Goal: Information Seeking & Learning: Compare options

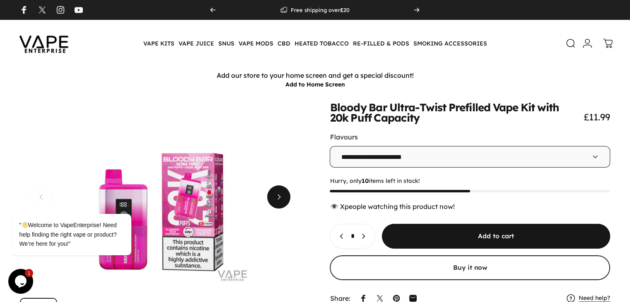
click at [277, 202] on span "Next" at bounding box center [278, 197] width 35 height 46
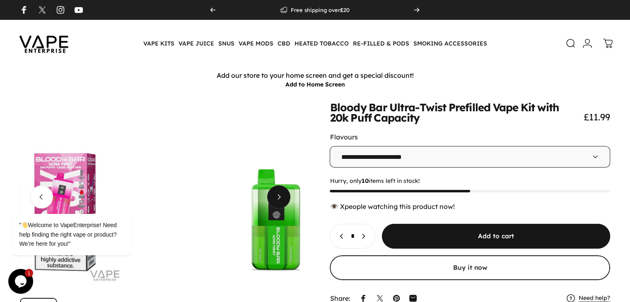
scroll to position [0, 233]
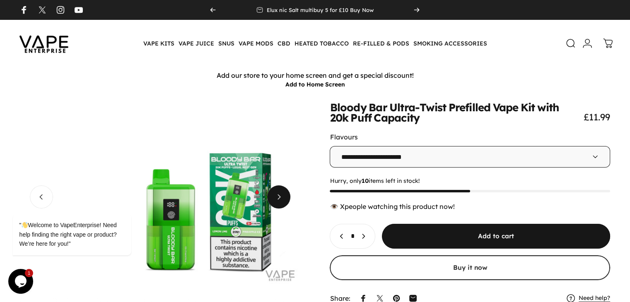
click at [281, 200] on span "Next" at bounding box center [278, 197] width 35 height 46
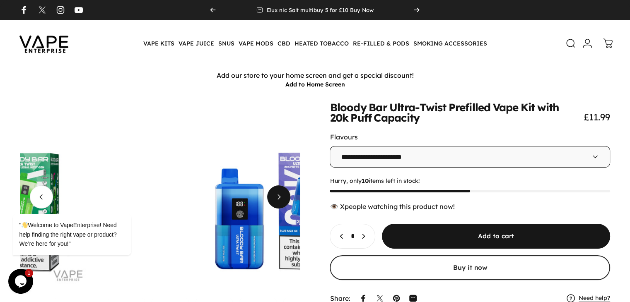
scroll to position [0, 466]
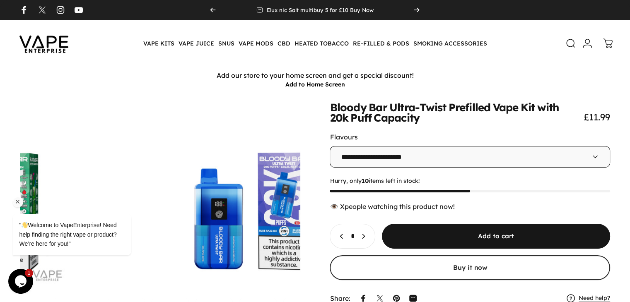
click at [91, 200] on div at bounding box center [83, 202] width 140 height 10
click at [278, 185] on span "Next" at bounding box center [278, 162] width 35 height 46
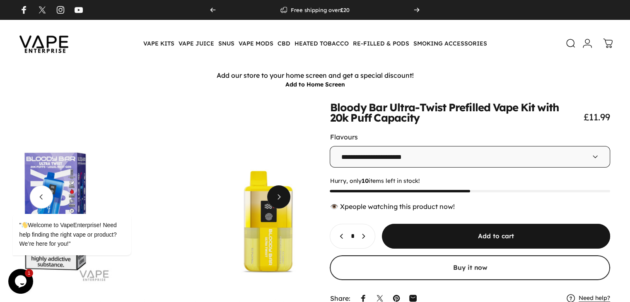
scroll to position [0, 34]
click at [278, 206] on span "Next" at bounding box center [278, 197] width 35 height 46
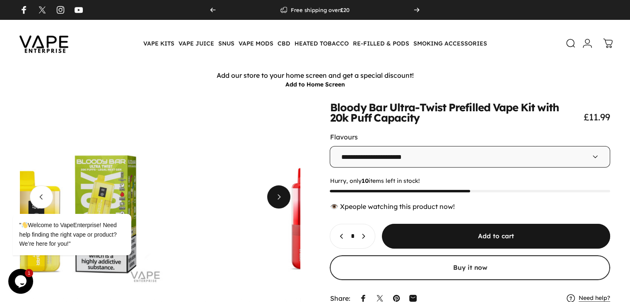
scroll to position [0, 78]
click at [278, 206] on span "Next" at bounding box center [278, 197] width 35 height 46
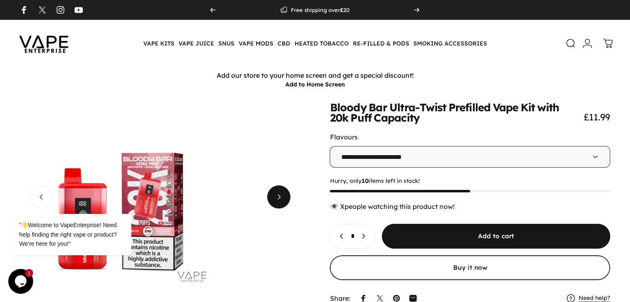
scroll to position [0, 122]
drag, startPoint x: 208, startPoint y: 208, endPoint x: 220, endPoint y: 210, distance: 13.0
click at [256, 210] on button "Open media 6 in modal" at bounding box center [396, 197] width 280 height 189
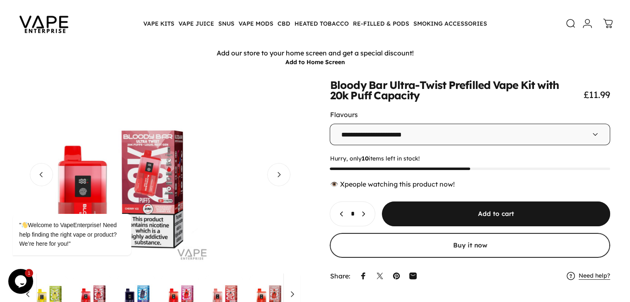
scroll to position [0, 0]
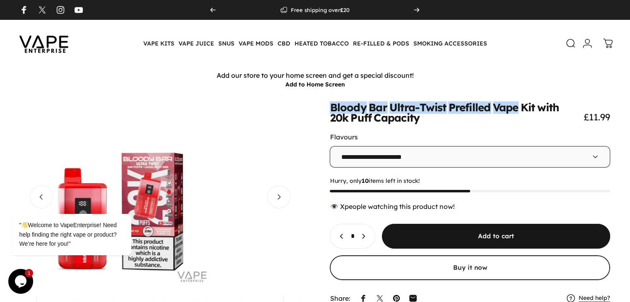
drag, startPoint x: 323, startPoint y: 110, endPoint x: 519, endPoint y: 113, distance: 195.6
click at [519, 113] on div "**********" at bounding box center [315, 219] width 590 height 233
copy split-words "Bloody Bar Ultra-Twist Prefilled Vape"
click at [505, 163] on select "**********" at bounding box center [470, 157] width 280 height 22
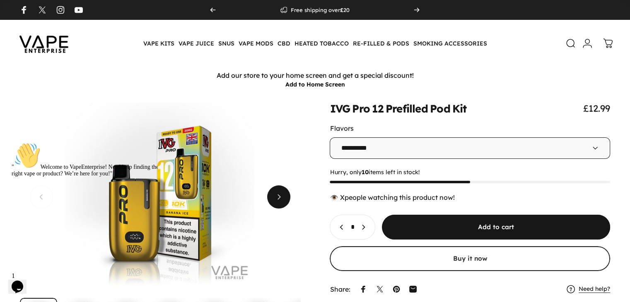
click at [281, 201] on span "Next" at bounding box center [278, 197] width 35 height 46
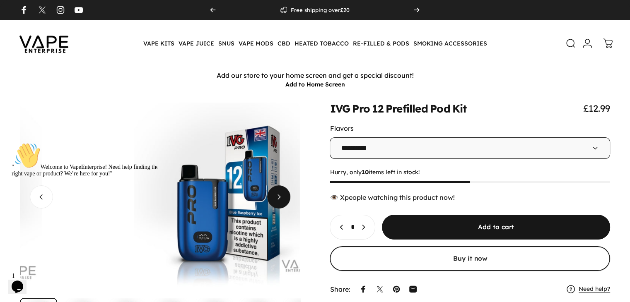
scroll to position [0, 233]
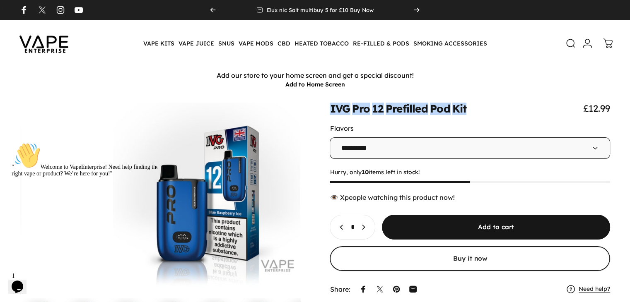
drag, startPoint x: 326, startPoint y: 113, endPoint x: 469, endPoint y: 116, distance: 142.6
click at [469, 114] on div "IVG Pro 12 Prefilled Pod Kit £12.99" at bounding box center [470, 109] width 280 height 12
copy split-words "IVG Pro 12 Prefilled Pod Kit"
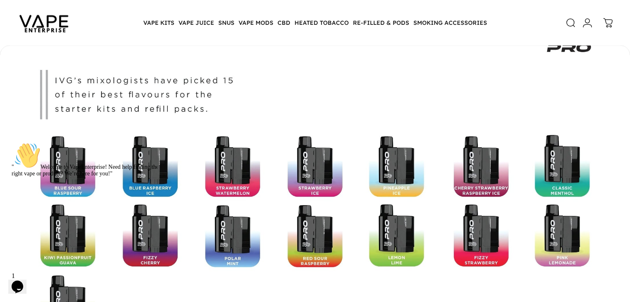
scroll to position [1254, 0]
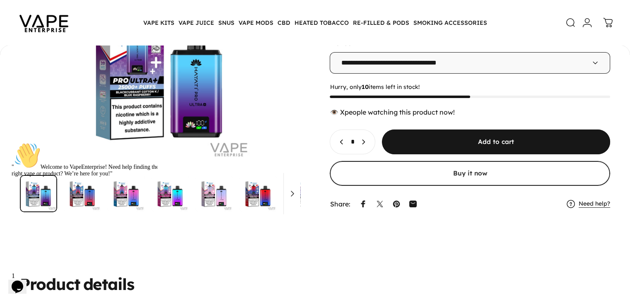
scroll to position [118, 0]
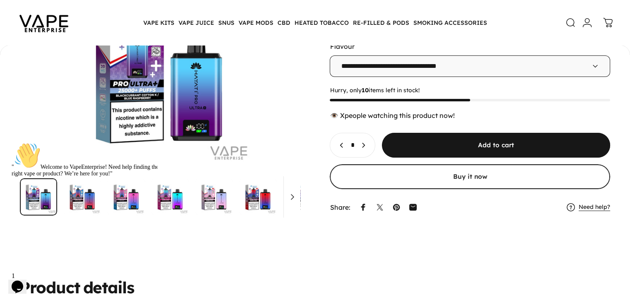
click at [136, 177] on div "" Welcome to VapeEnterprise! Need help finding the right vape or product? We’re…" at bounding box center [86, 160] width 149 height 35
click at [143, 143] on div at bounding box center [86, 143] width 149 height 0
click at [277, 203] on img "Go to item" at bounding box center [257, 197] width 37 height 37
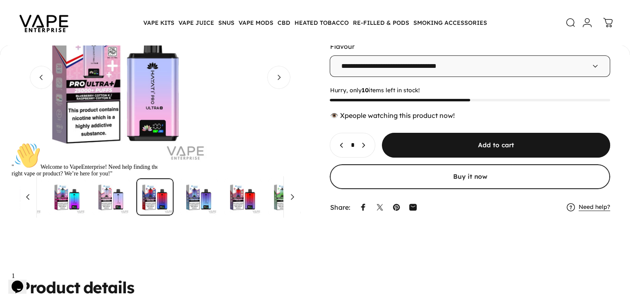
scroll to position [0, 122]
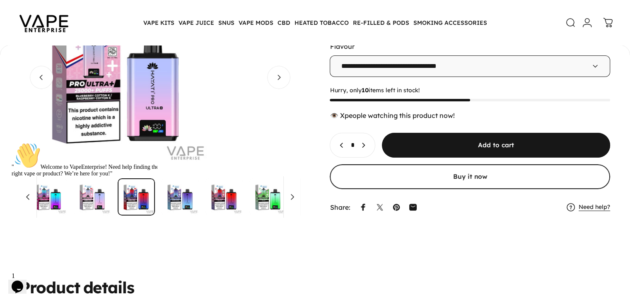
click at [243, 205] on img "Go to item" at bounding box center [223, 197] width 37 height 37
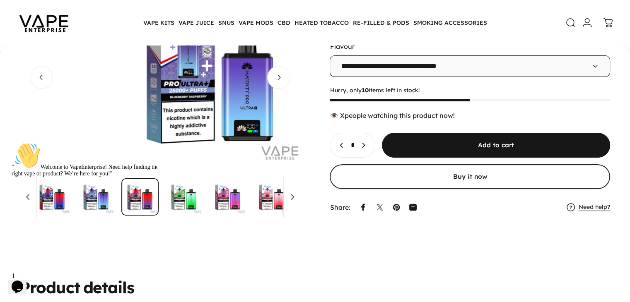
scroll to position [0, 210]
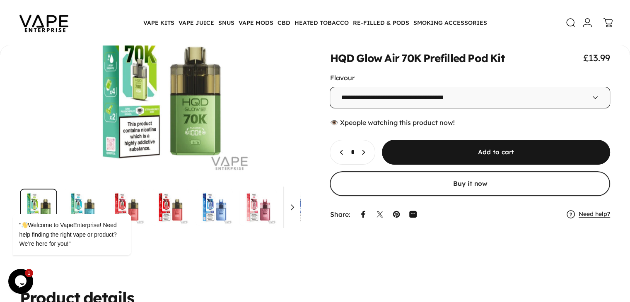
scroll to position [105, 0]
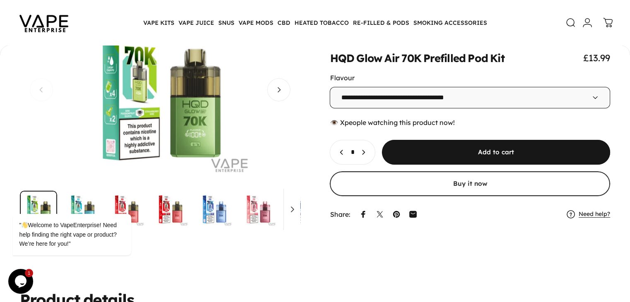
click at [189, 87] on button "Open media 1 in modal" at bounding box center [160, 89] width 280 height 189
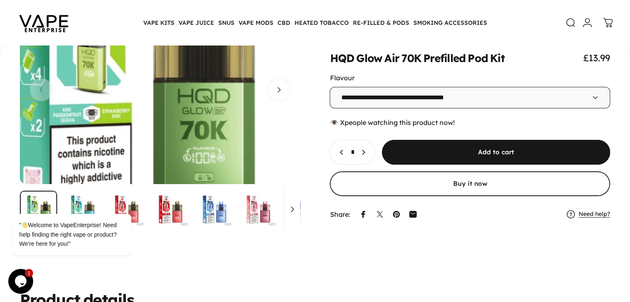
click at [218, 116] on media-hover-overlay "Gallery Viewer" at bounding box center [160, 89] width 280 height 189
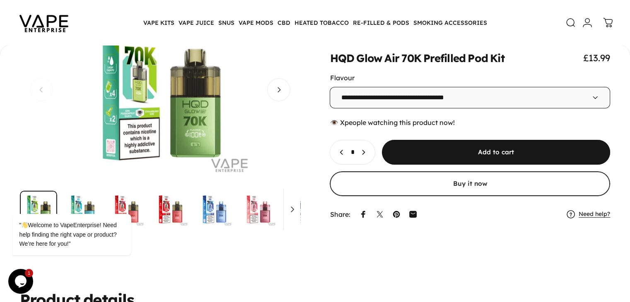
click at [218, 116] on button "Open media 1 in modal" at bounding box center [160, 89] width 280 height 189
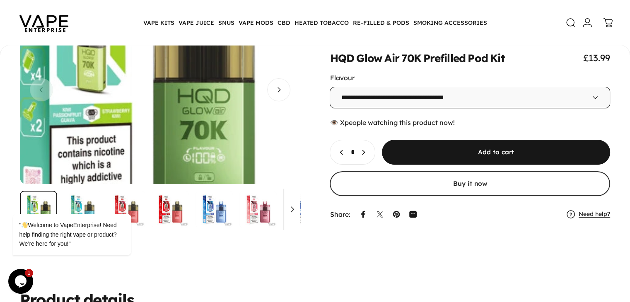
click at [218, 116] on media-hover-overlay "Gallery Viewer" at bounding box center [160, 89] width 280 height 189
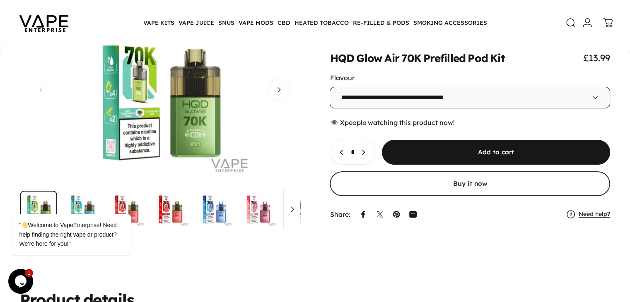
click at [218, 116] on button "Open media 1 in modal" at bounding box center [160, 89] width 280 height 189
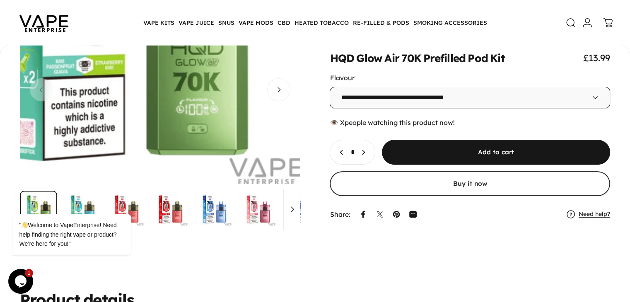
drag, startPoint x: 235, startPoint y: 174, endPoint x: 230, endPoint y: 164, distance: 11.3
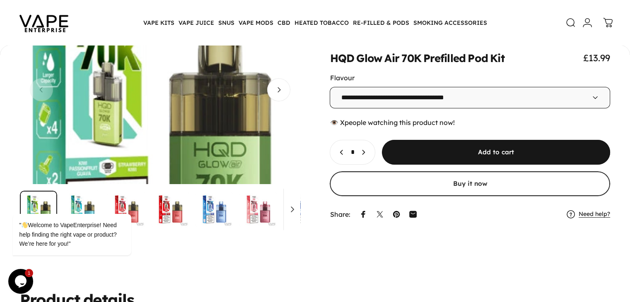
drag, startPoint x: 230, startPoint y: 164, endPoint x: 187, endPoint y: 63, distance: 109.7
click at [187, 63] on media-hover-overlay "Gallery Viewer" at bounding box center [160, 89] width 280 height 189
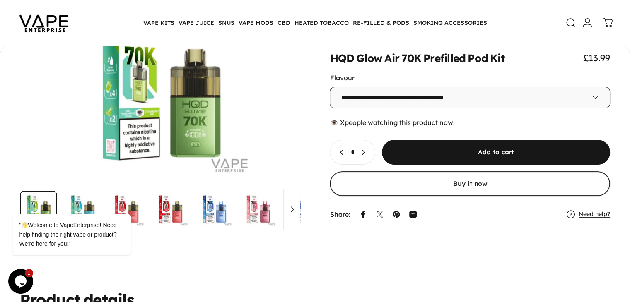
click at [453, 92] on select "**********" at bounding box center [470, 98] width 280 height 22
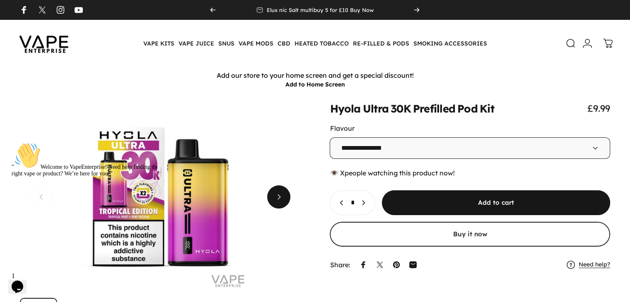
click at [282, 202] on span "Next" at bounding box center [278, 197] width 35 height 46
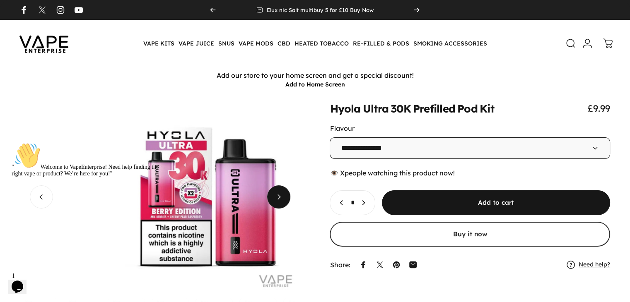
click at [282, 202] on span "Next" at bounding box center [278, 197] width 35 height 46
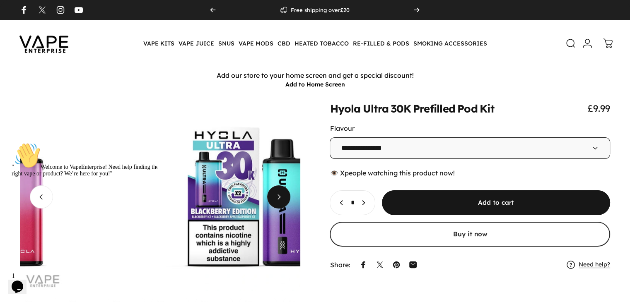
click at [282, 202] on span "Next" at bounding box center [278, 197] width 35 height 46
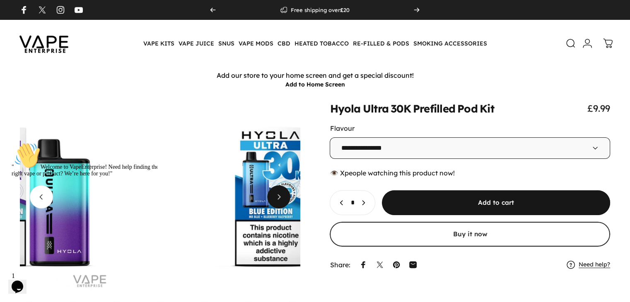
scroll to position [0, 34]
click at [282, 202] on span "Next" at bounding box center [278, 197] width 35 height 46
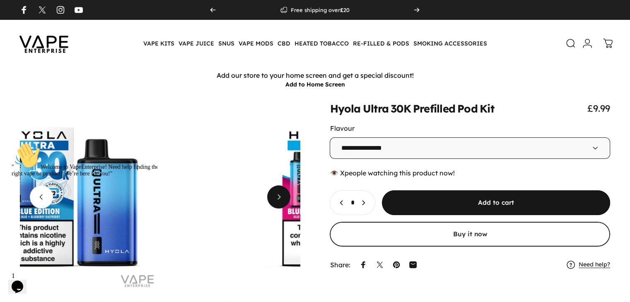
scroll to position [0, 78]
click at [282, 202] on span "Next" at bounding box center [278, 197] width 35 height 46
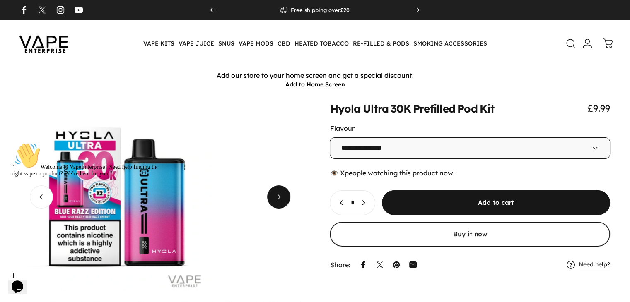
scroll to position [0, 122]
click at [384, 143] on select "**********" at bounding box center [470, 149] width 280 height 22
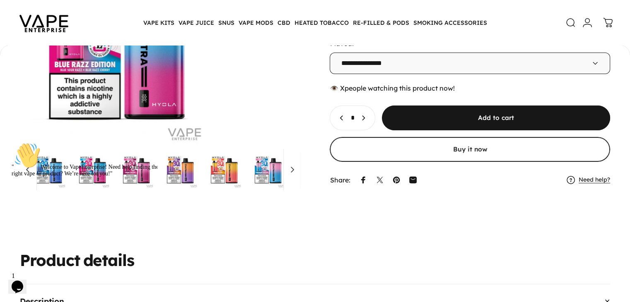
scroll to position [135, 0]
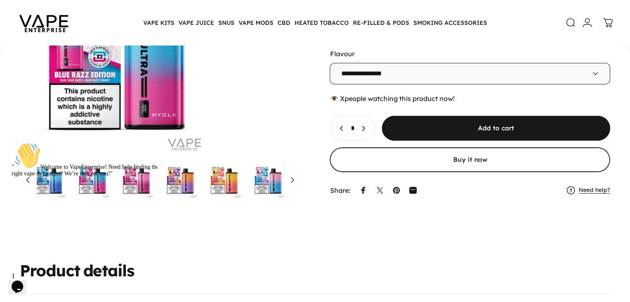
click at [526, 79] on select "**********" at bounding box center [470, 74] width 280 height 22
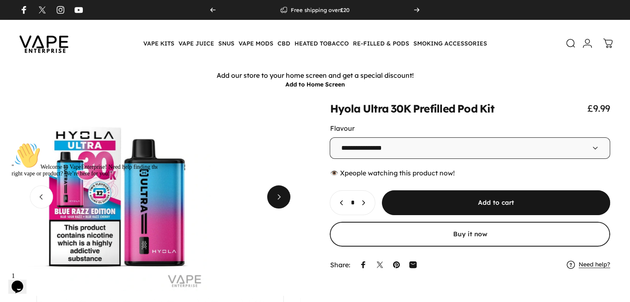
click at [280, 197] on span "Next" at bounding box center [278, 197] width 35 height 46
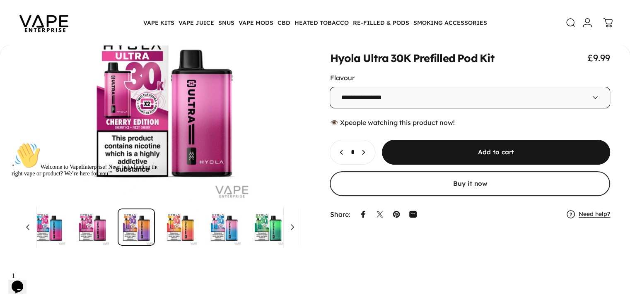
scroll to position [87, 0]
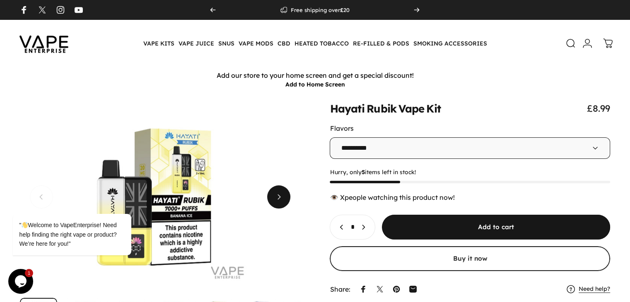
click at [283, 205] on span "Next" at bounding box center [278, 197] width 35 height 46
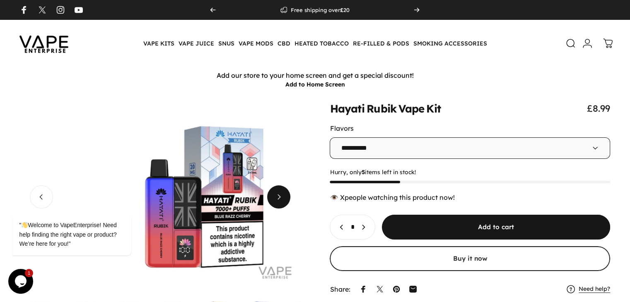
click at [283, 205] on span "Next" at bounding box center [278, 197] width 35 height 46
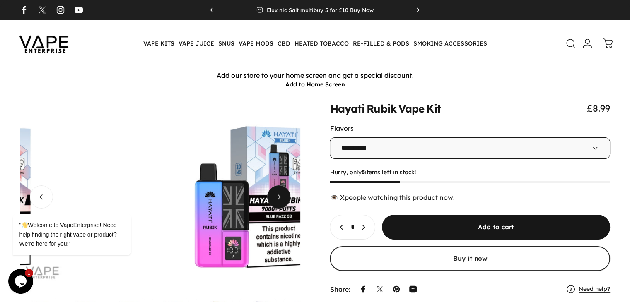
click at [283, 205] on span "Next" at bounding box center [278, 197] width 35 height 46
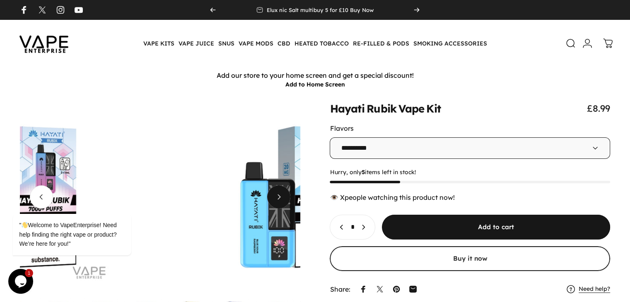
scroll to position [0, 34]
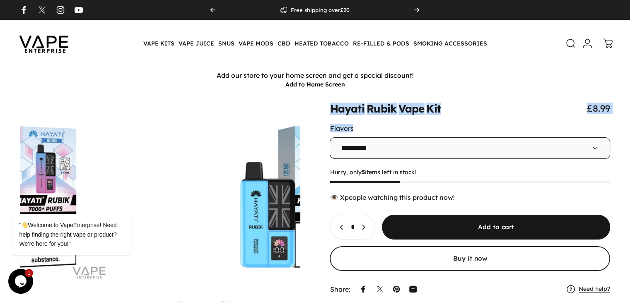
drag, startPoint x: 222, startPoint y: 192, endPoint x: 452, endPoint y: 119, distance: 241.2
click at [452, 119] on div "**********" at bounding box center [315, 219] width 590 height 233
click at [442, 109] on div "Hayati Rubik Vape Kit £8.99" at bounding box center [470, 109] width 280 height 12
drag, startPoint x: 325, startPoint y: 113, endPoint x: 448, endPoint y: 102, distance: 124.0
click at [448, 102] on div "**********" at bounding box center [315, 232] width 630 height 278
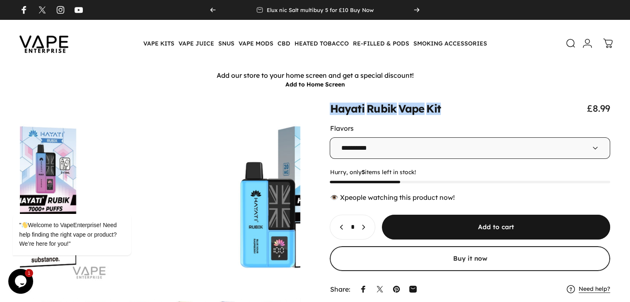
copy split-words "Hayati Rubik Vape Kit"
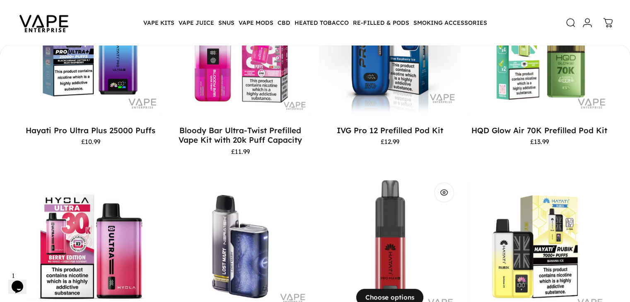
drag, startPoint x: 191, startPoint y: 211, endPoint x: 187, endPoint y: 198, distance: 13.8
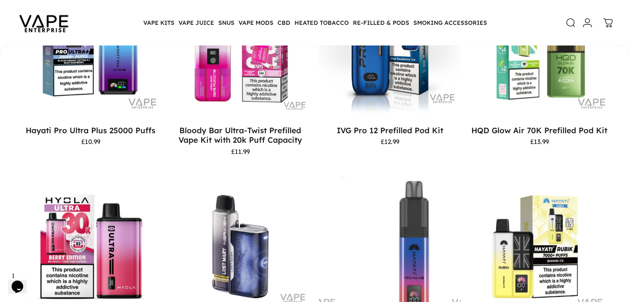
drag, startPoint x: 141, startPoint y: 290, endPoint x: 251, endPoint y: 290, distance: 110.6
click at [251, 290] on motion-list "View Choose options Hayati Pro Ultra Plus 25000 Puffs £10.99 View" at bounding box center [315, 267] width 590 height 582
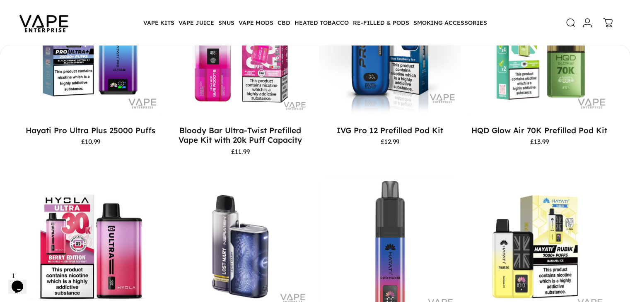
copy link "Hayati Pro Max plus 6000"
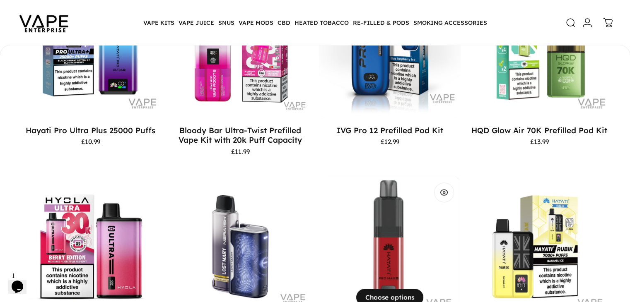
click at [317, 201] on img "Hayati Pro Max plus 6000 Puffs" at bounding box center [388, 247] width 142 height 142
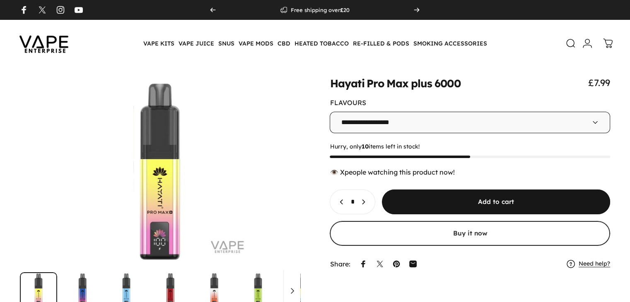
click at [414, 128] on select "**********" at bounding box center [470, 123] width 280 height 22
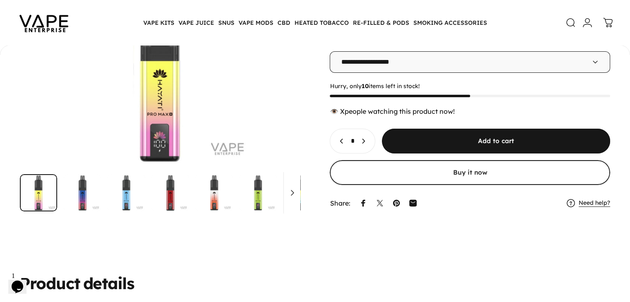
scroll to position [118, 0]
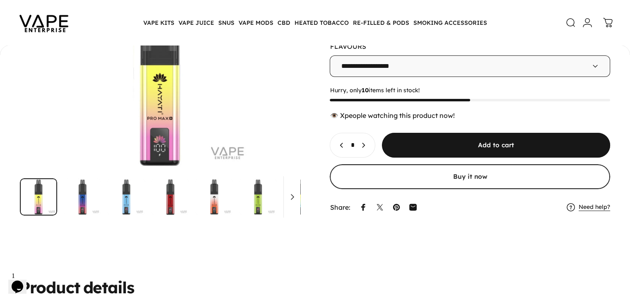
click at [500, 73] on select "**********" at bounding box center [470, 66] width 280 height 22
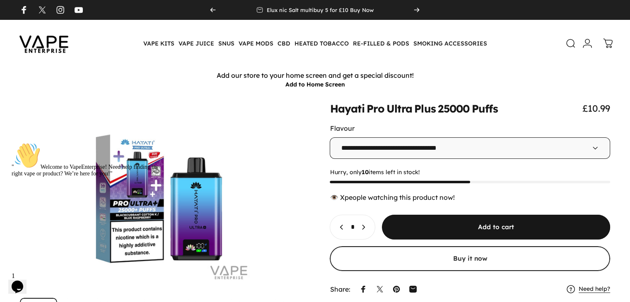
click at [567, 47] on icon at bounding box center [571, 44] width 10 height 10
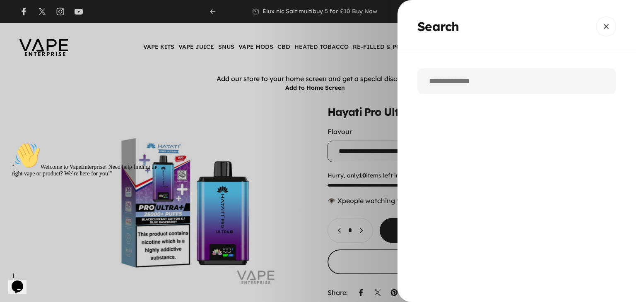
click at [491, 86] on input "Search" at bounding box center [517, 81] width 199 height 26
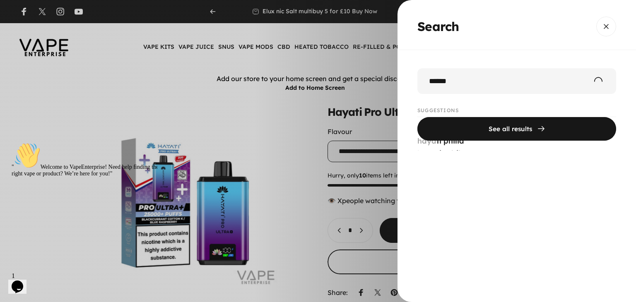
type input "******"
click button "See all results" at bounding box center [517, 129] width 199 height 24
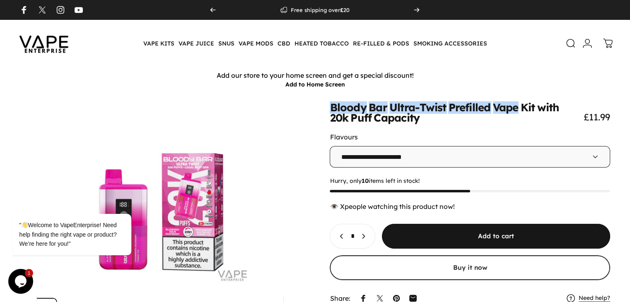
scroll to position [0, 122]
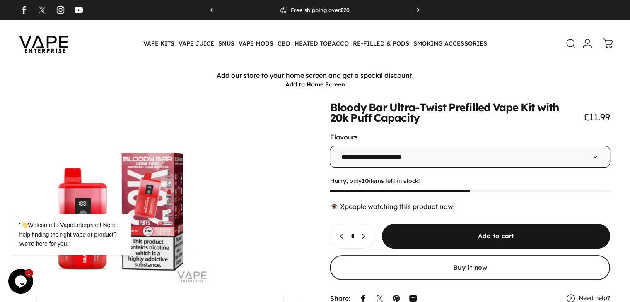
click at [537, 113] on animate-element "with" at bounding box center [548, 107] width 22 height 11
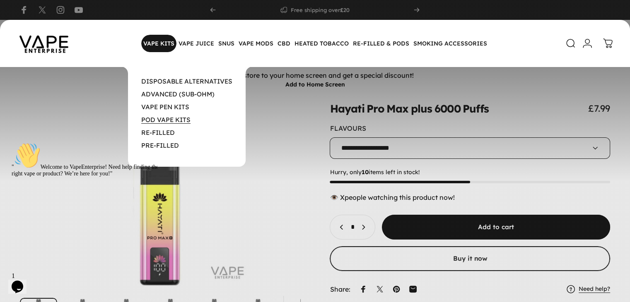
click at [160, 123] on link "POD VAPE KITS" at bounding box center [165, 120] width 49 height 8
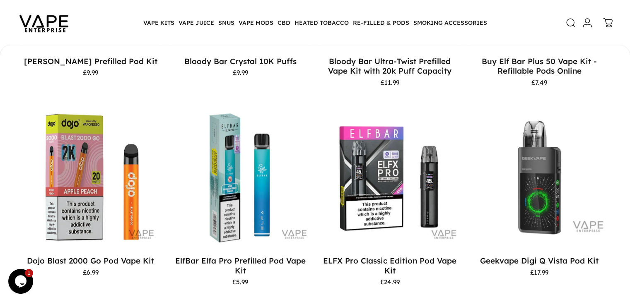
scroll to position [553, 0]
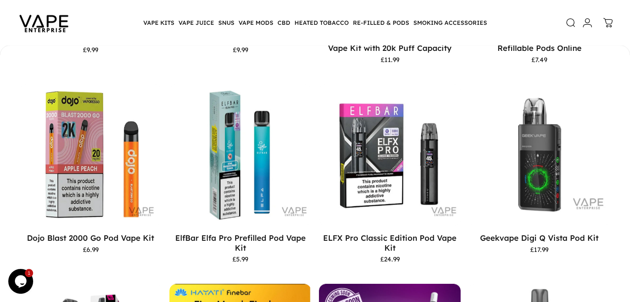
click at [47, 23] on img at bounding box center [44, 22] width 75 height 39
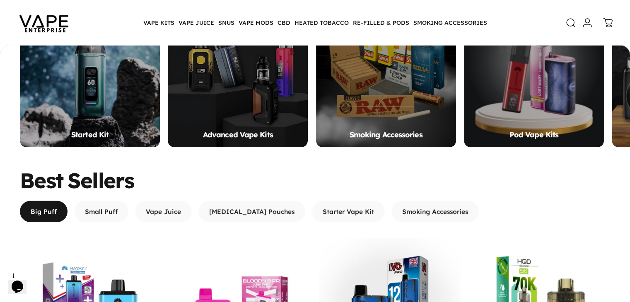
scroll to position [383, 0]
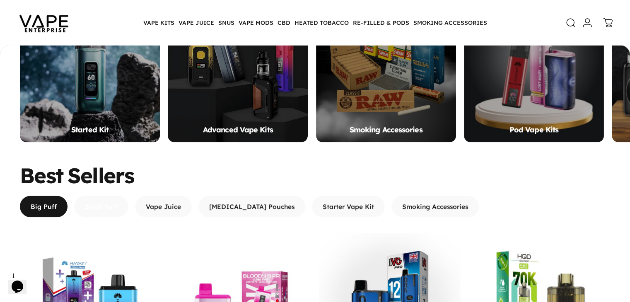
click at [97, 181] on span "button" at bounding box center [101, 174] width 82 height 43
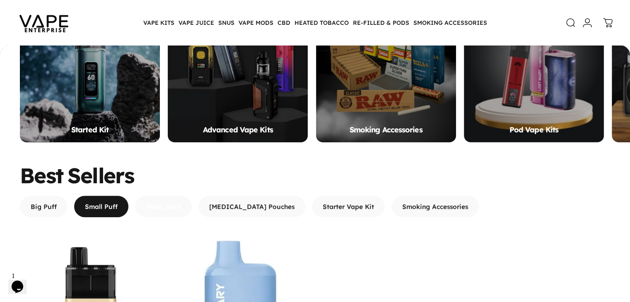
click at [150, 184] on span "button" at bounding box center [163, 174] width 85 height 43
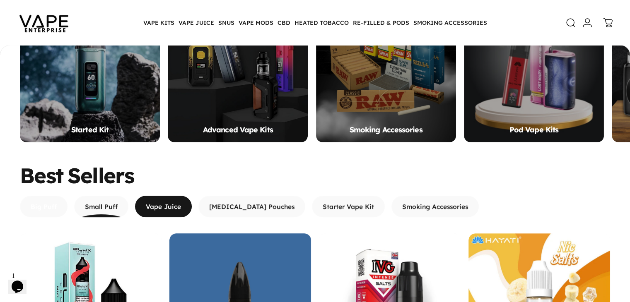
click at [43, 179] on span "button" at bounding box center [44, 174] width 72 height 43
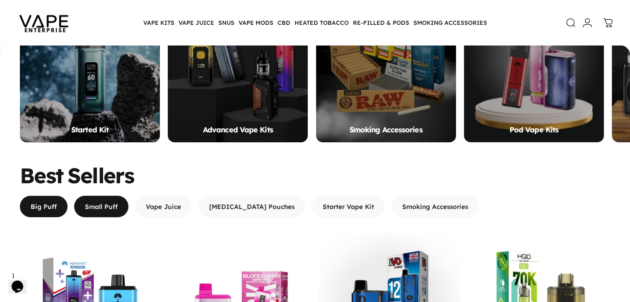
click at [79, 186] on span "button" at bounding box center [101, 207] width 82 height 43
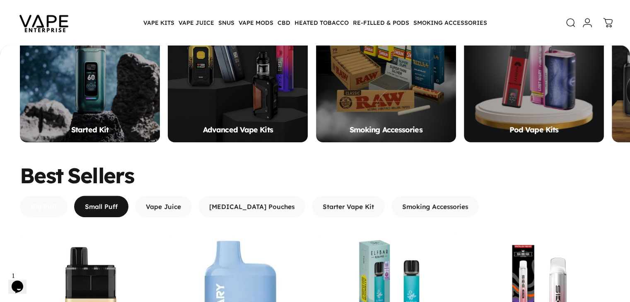
click at [55, 176] on span "button" at bounding box center [44, 174] width 72 height 43
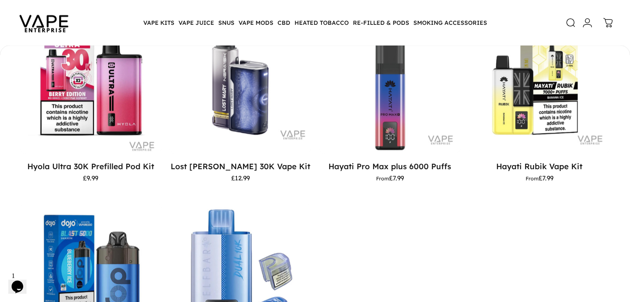
scroll to position [769, 0]
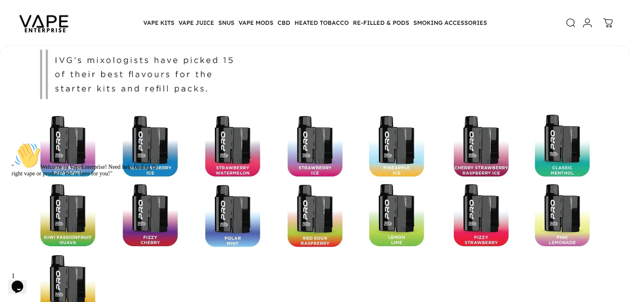
scroll to position [0, 233]
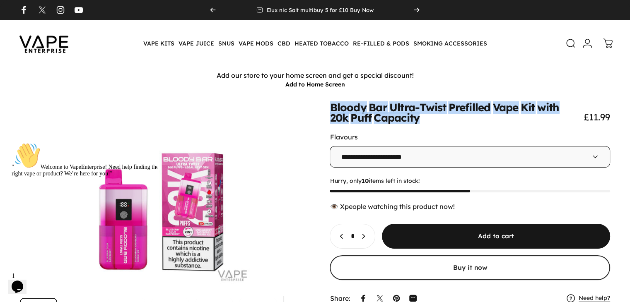
drag, startPoint x: 463, startPoint y: 124, endPoint x: 327, endPoint y: 110, distance: 137.0
click at [330, 110] on split-words "Bloody Bar Ultra-Twist Prefilled Vape Kit with 20k Puff Capacity" at bounding box center [453, 113] width 246 height 21
click at [51, 45] on img at bounding box center [44, 43] width 75 height 39
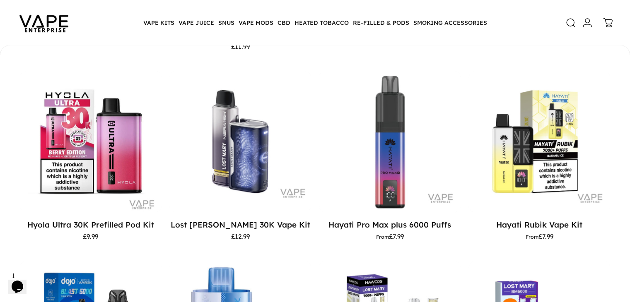
scroll to position [374, 0]
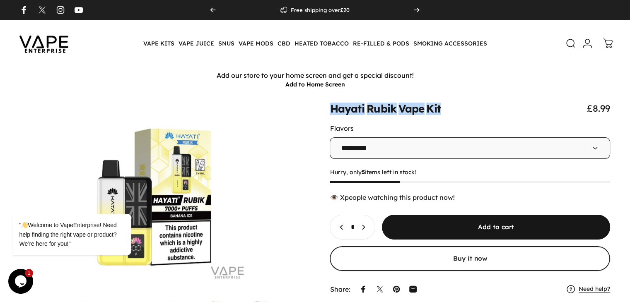
scroll to position [0, 34]
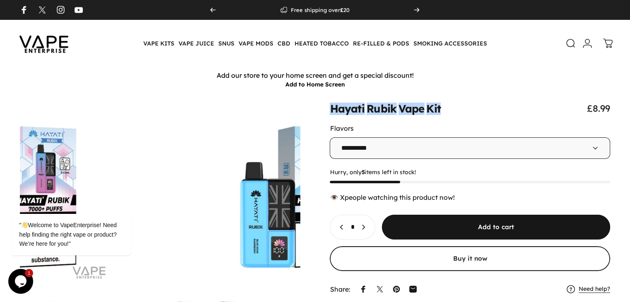
click at [466, 141] on select "**********" at bounding box center [470, 149] width 280 height 22
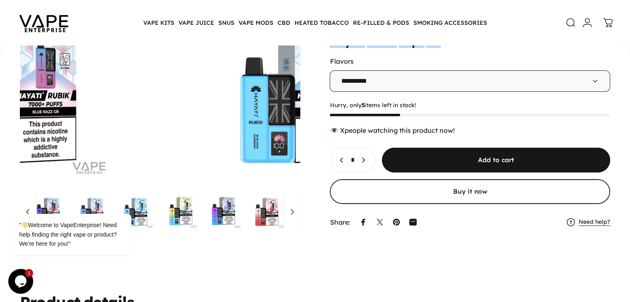
scroll to position [99, 0]
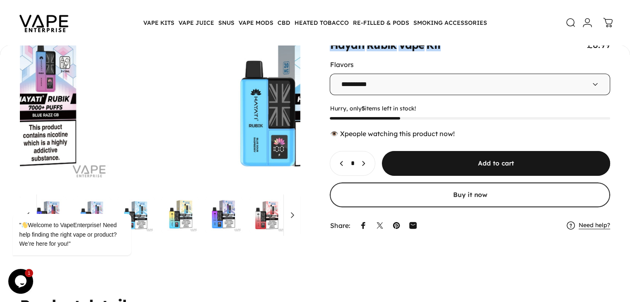
click at [459, 89] on select "**********" at bounding box center [470, 84] width 280 height 22
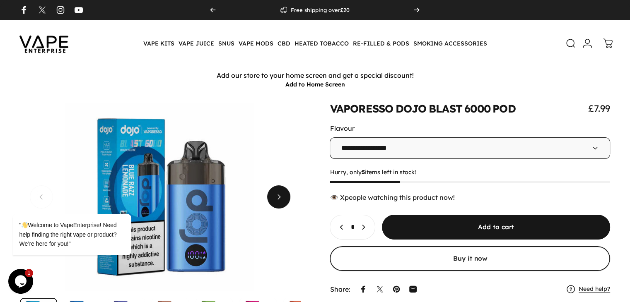
click at [281, 203] on span "Next" at bounding box center [278, 197] width 35 height 46
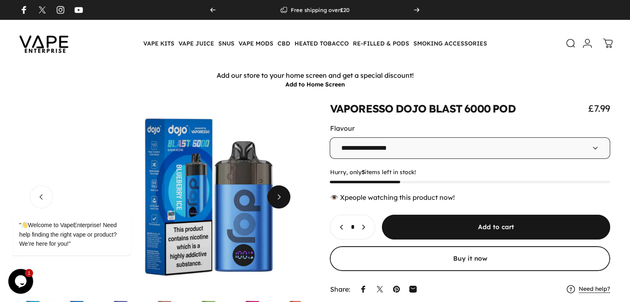
click at [281, 203] on span "Next" at bounding box center [278, 197] width 35 height 46
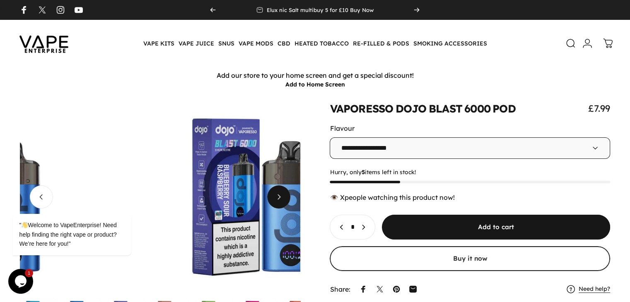
click at [281, 203] on span "Next" at bounding box center [278, 197] width 35 height 46
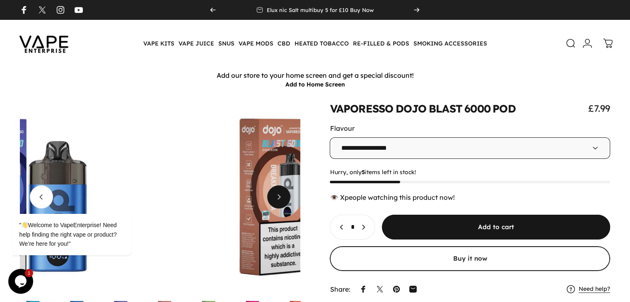
scroll to position [0, 34]
click at [281, 203] on span "Next" at bounding box center [278, 197] width 35 height 46
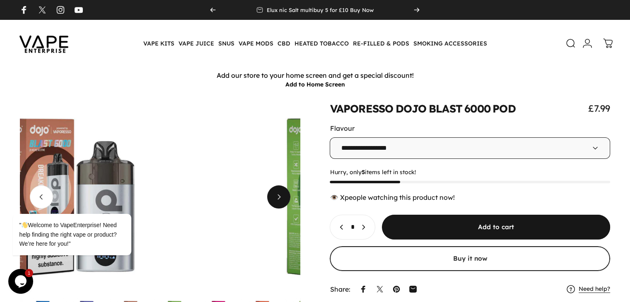
scroll to position [0, 78]
click at [281, 203] on span "Next" at bounding box center [278, 197] width 35 height 46
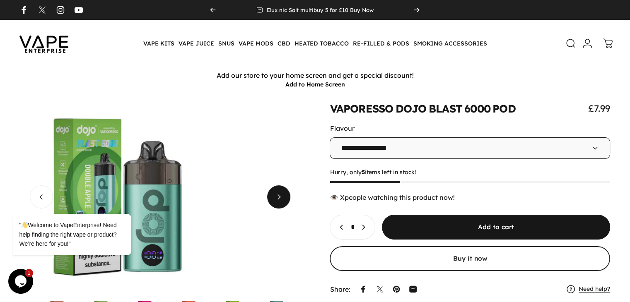
scroll to position [0, 122]
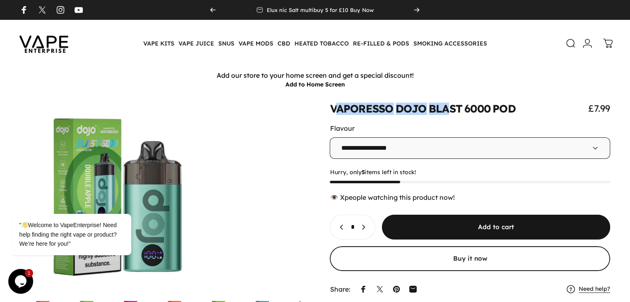
drag, startPoint x: 332, startPoint y: 113, endPoint x: 447, endPoint y: 116, distance: 115.6
click at [447, 114] on split-words "VAPORESSO DOJO BLAST 6000 POD" at bounding box center [423, 109] width 186 height 10
click at [343, 121] on animate-element "**********" at bounding box center [470, 201] width 280 height 196
drag, startPoint x: 326, startPoint y: 114, endPoint x: 520, endPoint y: 116, distance: 194.7
click at [520, 116] on div "**********" at bounding box center [315, 219] width 590 height 233
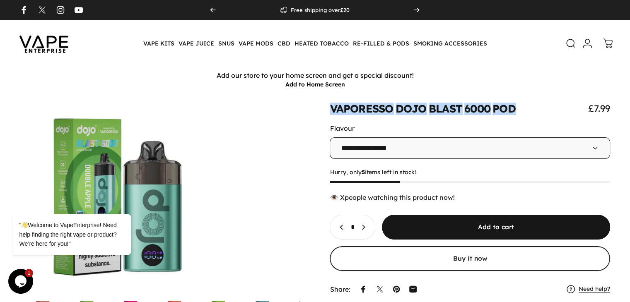
copy split-words "VAPORESSO DOJO BLAST 6000 POD"
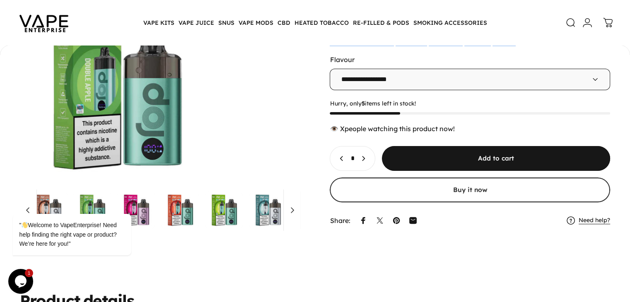
scroll to position [115, 0]
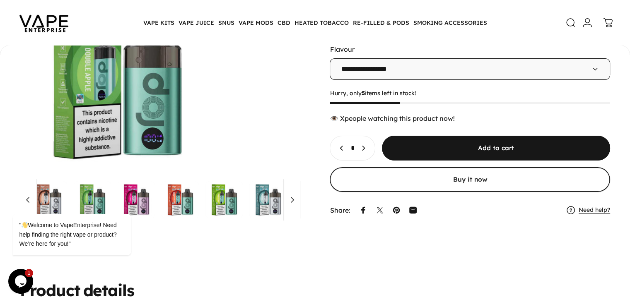
click at [545, 64] on select "**********" at bounding box center [470, 69] width 280 height 22
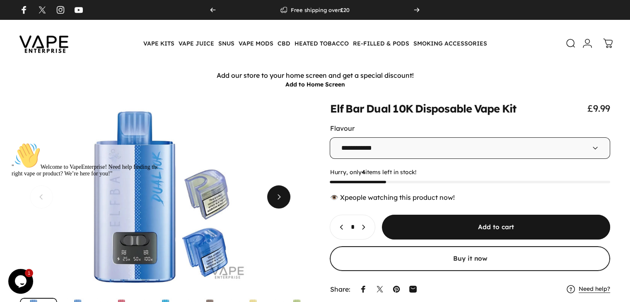
click at [282, 208] on span "Next" at bounding box center [278, 197] width 35 height 46
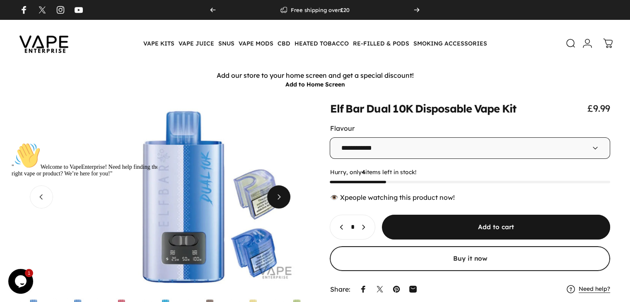
click at [282, 208] on span "Next" at bounding box center [278, 197] width 35 height 46
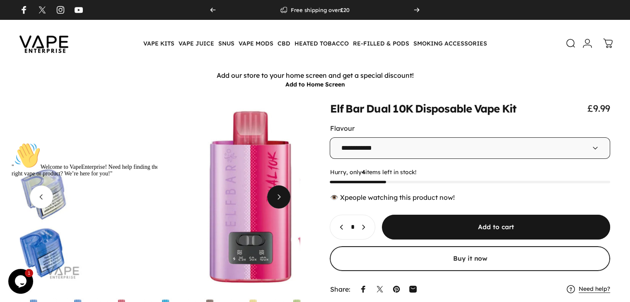
scroll to position [0, 466]
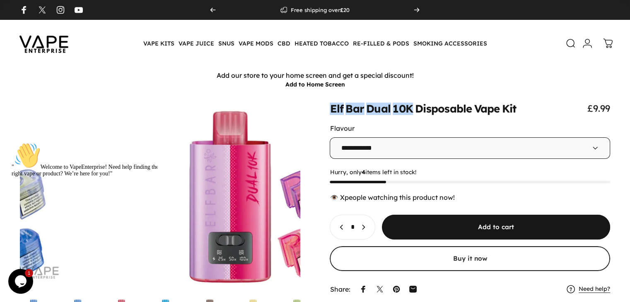
drag, startPoint x: 190, startPoint y: 179, endPoint x: 411, endPoint y: 117, distance: 229.8
click at [411, 117] on div "**********" at bounding box center [315, 219] width 590 height 233
copy split-words "Elf Bar Dual 10K"
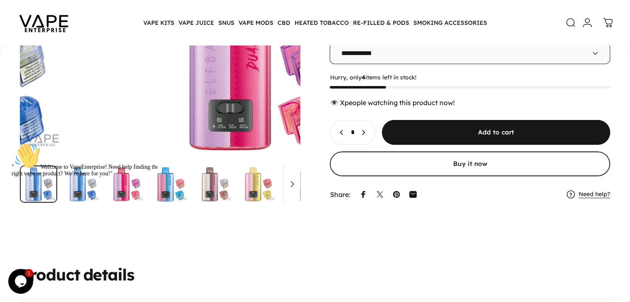
scroll to position [125, 0]
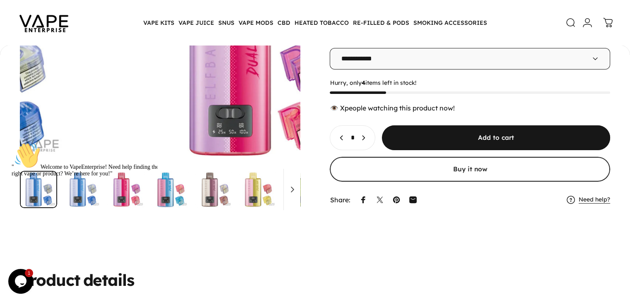
click at [586, 92] on div "**********" at bounding box center [315, 92] width 590 height 233
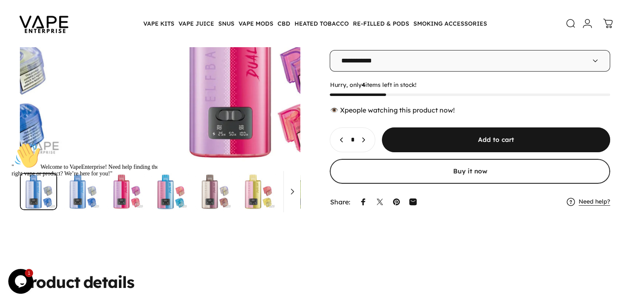
scroll to position [0, 0]
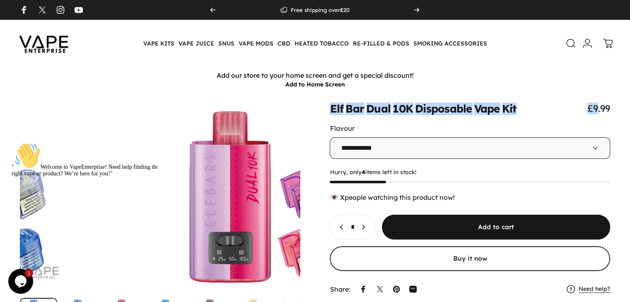
drag, startPoint x: 319, startPoint y: 111, endPoint x: 552, endPoint y: 111, distance: 232.8
click at [552, 111] on div "**********" at bounding box center [315, 219] width 590 height 233
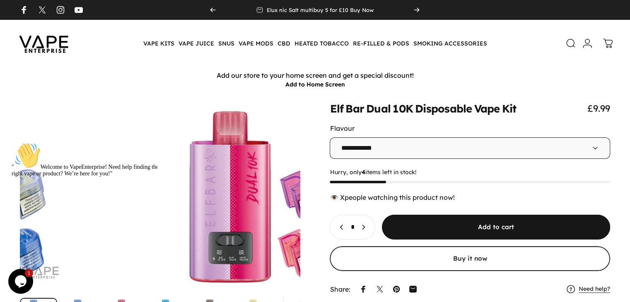
click at [497, 130] on div "Flavour" at bounding box center [470, 128] width 280 height 8
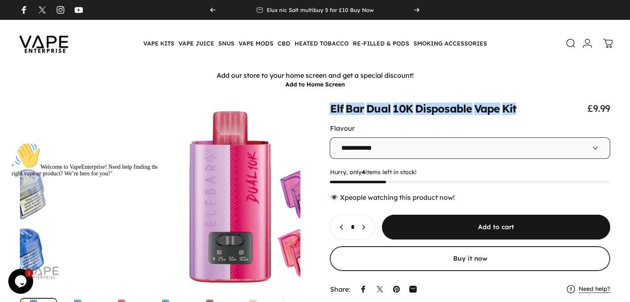
drag, startPoint x: 326, startPoint y: 111, endPoint x: 514, endPoint y: 114, distance: 188.1
click at [514, 114] on div "**********" at bounding box center [315, 219] width 590 height 233
copy split-words "Elf Bar Dual 10K Disposable Vape Kit"
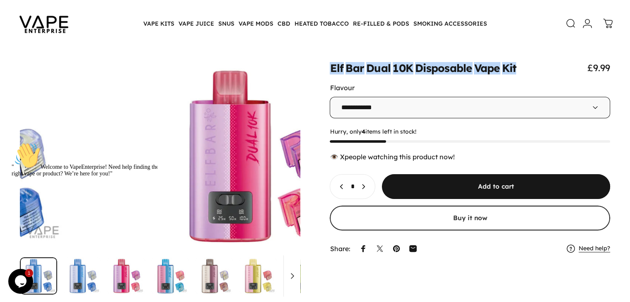
scroll to position [43, 0]
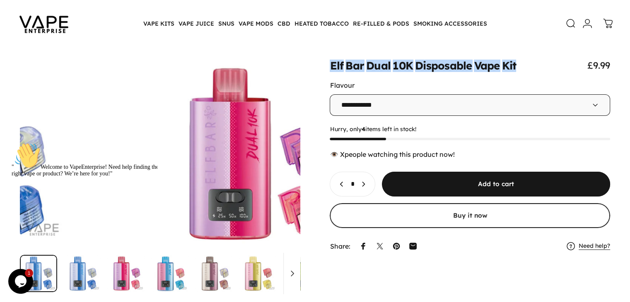
click at [419, 115] on select "**********" at bounding box center [470, 105] width 280 height 22
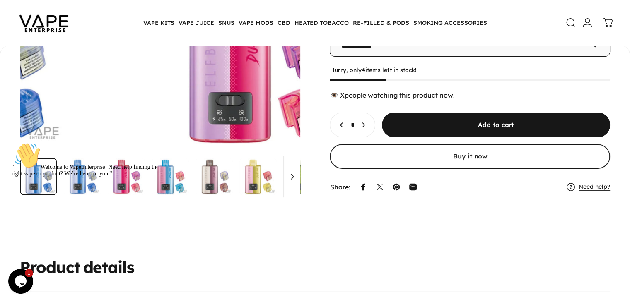
scroll to position [135, 0]
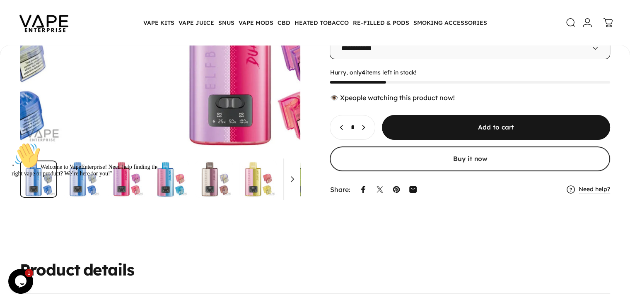
click at [547, 59] on select "**********" at bounding box center [470, 48] width 280 height 22
click at [583, 189] on div "**********" at bounding box center [315, 81] width 590 height 233
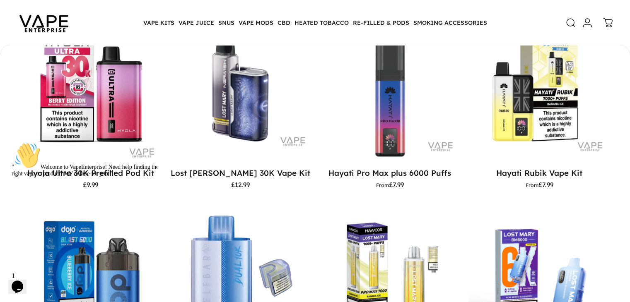
scroll to position [393, 0]
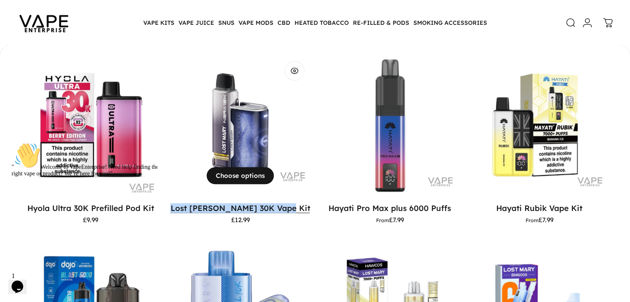
drag, startPoint x: 179, startPoint y: 217, endPoint x: 296, endPoint y: 213, distance: 116.9
click at [296, 213] on div "Lost Mary Nera 30K Vape Kit £12.99" at bounding box center [240, 213] width 142 height 19
copy link "Lost Mary Nera 30K Vape Kit"
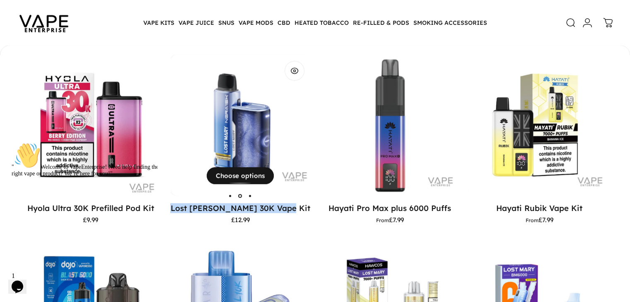
click at [239, 163] on img "Lost Mary Nera 30K Vape Kit" at bounding box center [242, 125] width 142 height 142
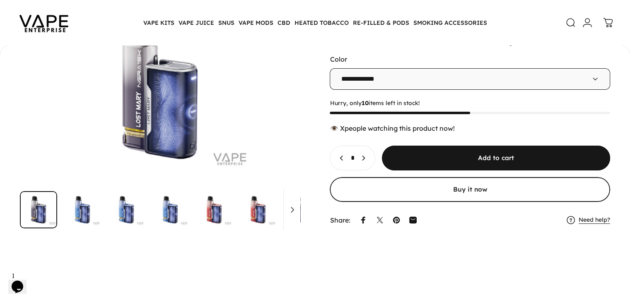
scroll to position [108, 0]
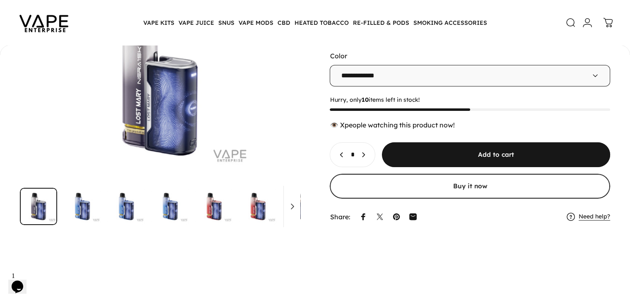
click at [505, 86] on select "**********" at bounding box center [470, 76] width 280 height 22
click at [608, 126] on div "**********" at bounding box center [315, 109] width 590 height 233
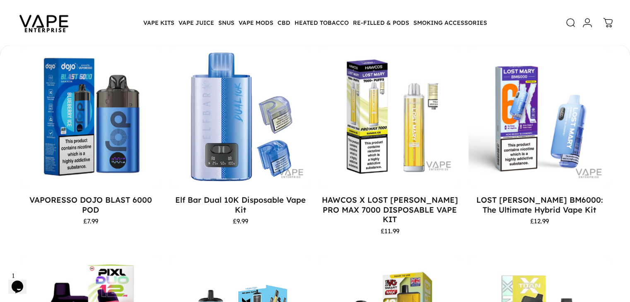
scroll to position [585, 0]
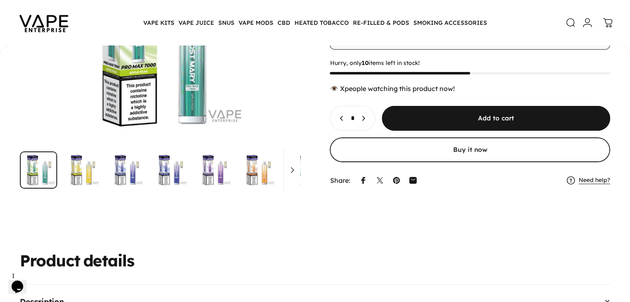
scroll to position [161, 0]
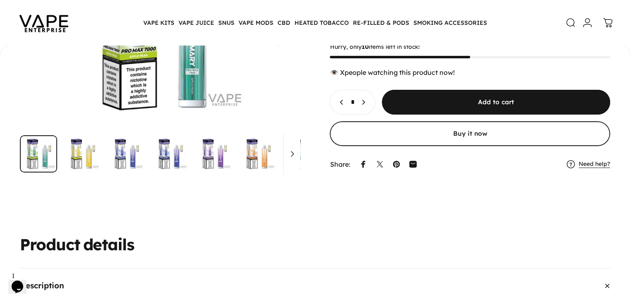
click at [101, 160] on img "Go to item" at bounding box center [82, 153] width 37 height 37
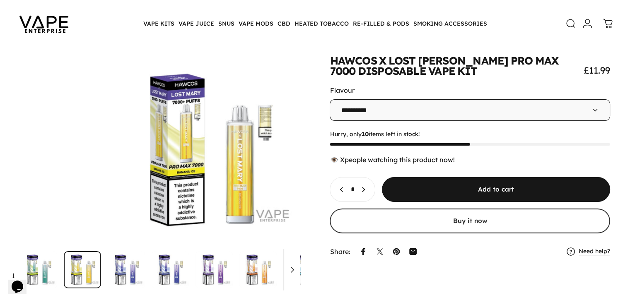
scroll to position [47, 0]
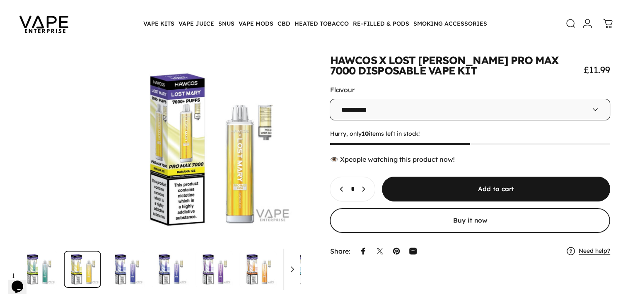
click at [474, 114] on select "**********" at bounding box center [470, 110] width 280 height 22
